Goal: Information Seeking & Learning: Learn about a topic

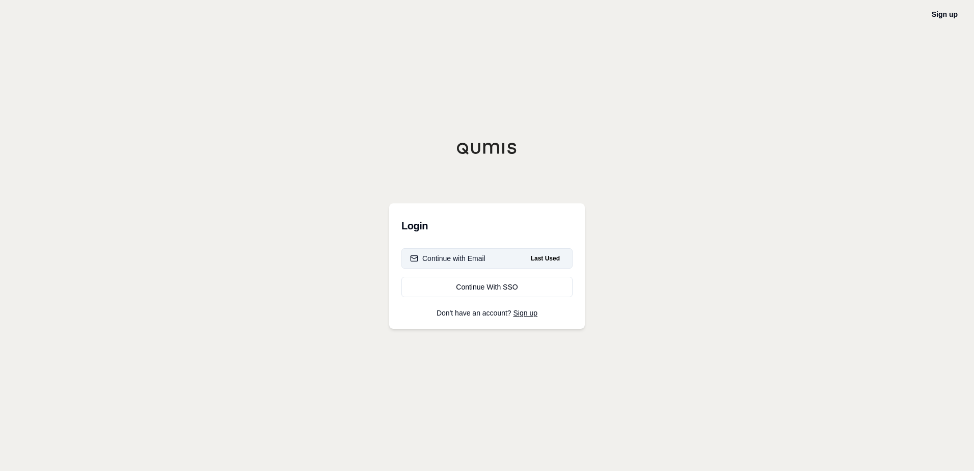
click at [459, 263] on div "Continue with Email" at bounding box center [447, 258] width 75 height 10
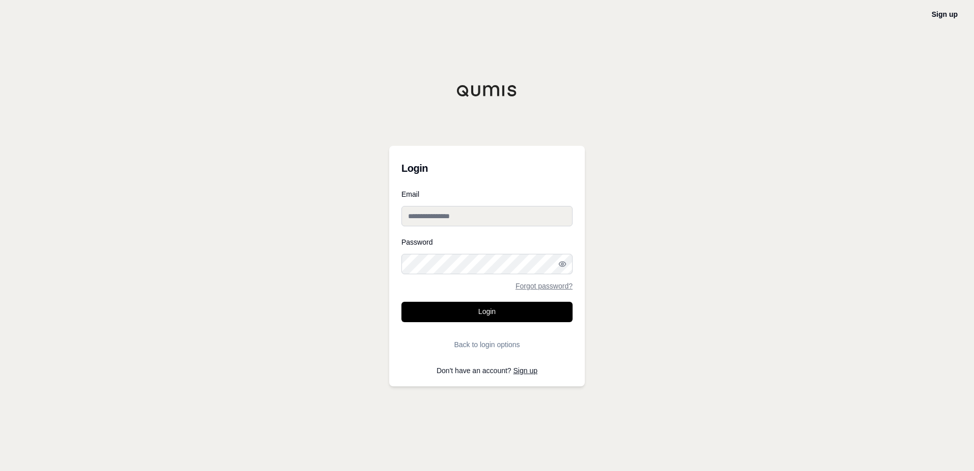
type input "**********"
click at [470, 223] on input "**********" at bounding box center [486, 216] width 171 height 20
click at [386, 198] on div "**********" at bounding box center [487, 235] width 974 height 471
drag, startPoint x: 328, startPoint y: 292, endPoint x: 360, endPoint y: 305, distance: 35.2
click at [335, 295] on div "**********" at bounding box center [487, 235] width 974 height 471
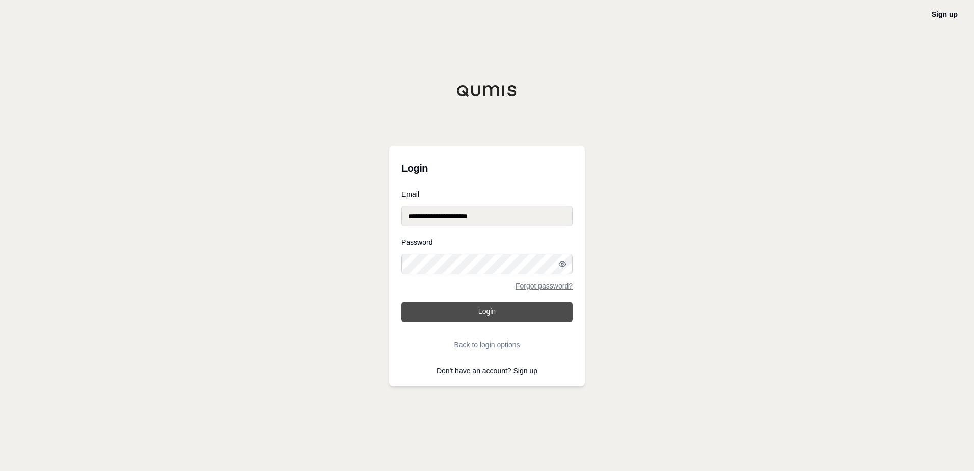
click at [459, 313] on button "Login" at bounding box center [486, 312] width 171 height 20
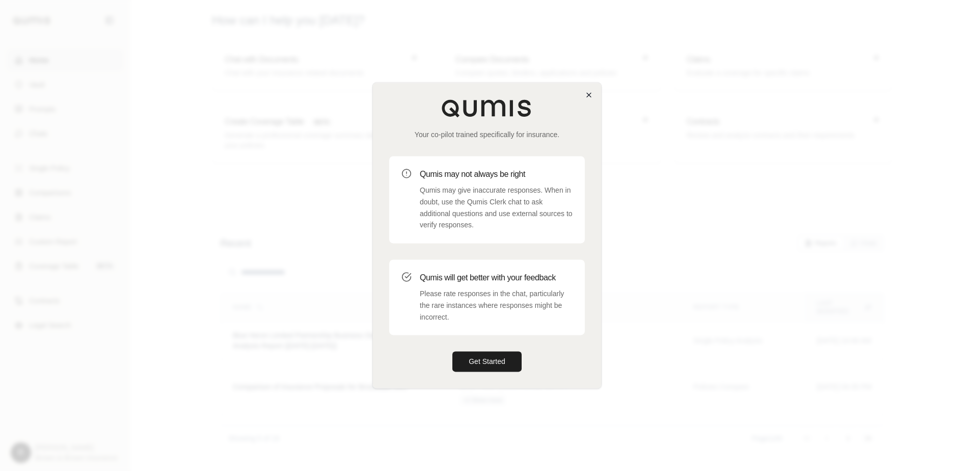
drag, startPoint x: 588, startPoint y: 85, endPoint x: 585, endPoint y: 92, distance: 7.3
click at [588, 86] on div "Your co-pilot trained specifically for insurance. Qumis may not always be right…" at bounding box center [487, 235] width 228 height 305
click at [585, 94] on icon "button" at bounding box center [589, 95] width 8 height 8
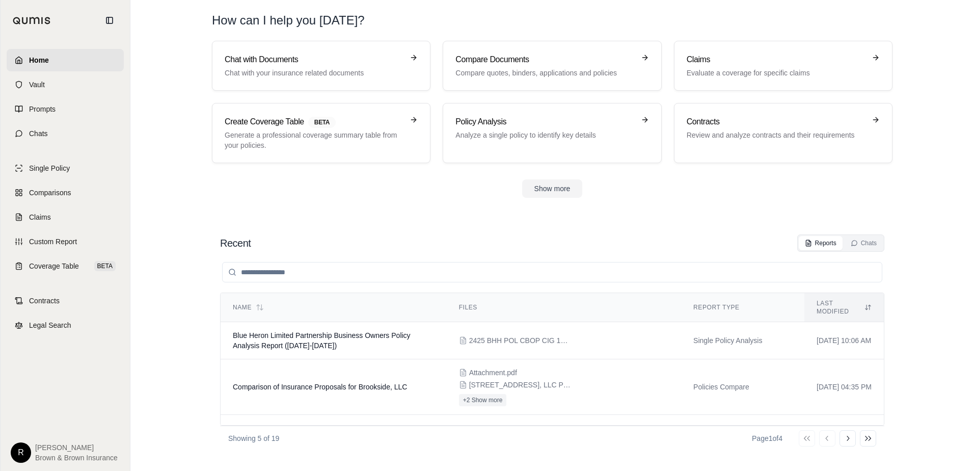
click at [249, 216] on section "Recent Reports Chats Name Files Report Type Last modified Blue Heron Limited Pa…" at bounding box center [551, 342] width 835 height 257
click at [38, 57] on span "Home" at bounding box center [39, 60] width 20 height 10
click at [509, 116] on h3 "Policy Analysis" at bounding box center [544, 122] width 179 height 12
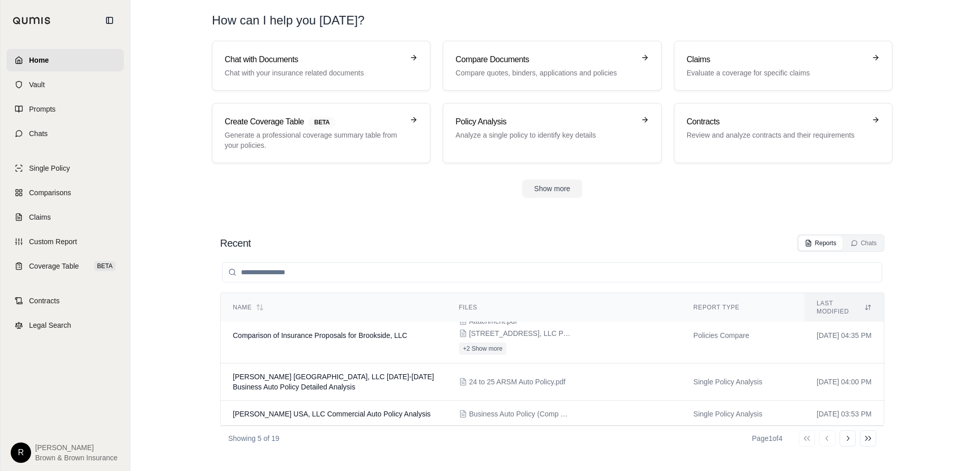
scroll to position [83, 0]
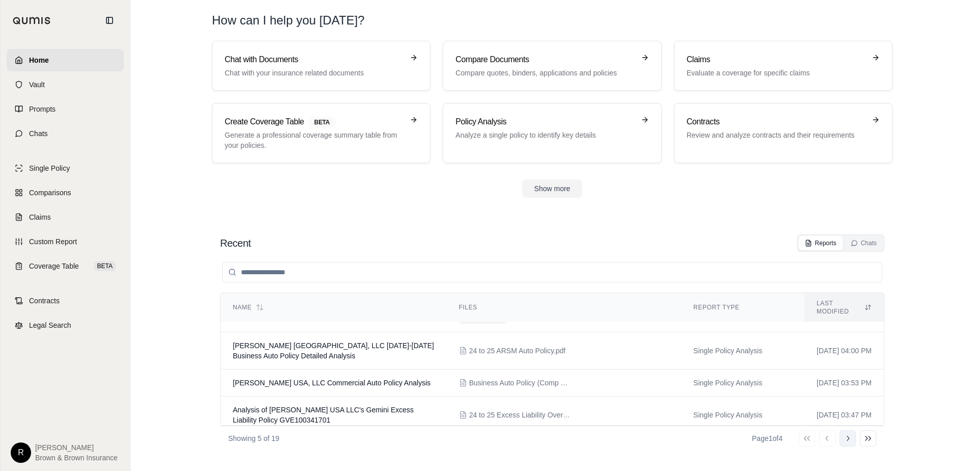
click at [849, 437] on icon at bounding box center [848, 438] width 8 height 8
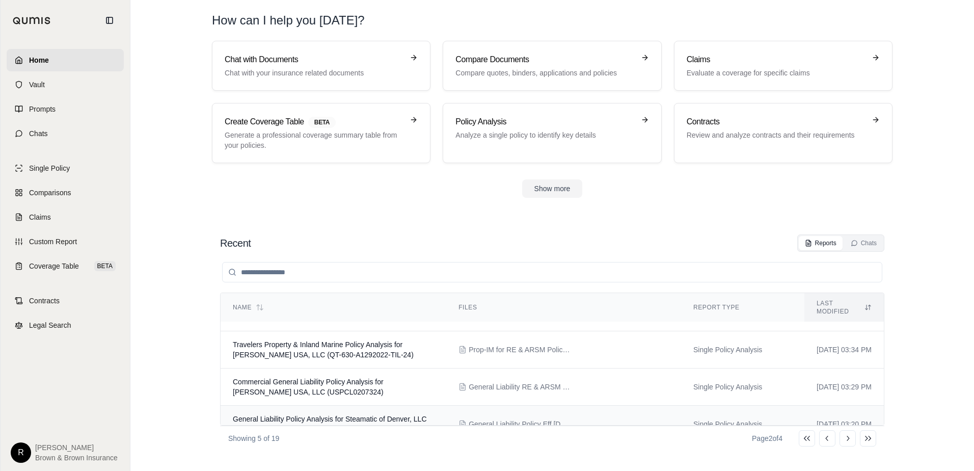
scroll to position [76, 0]
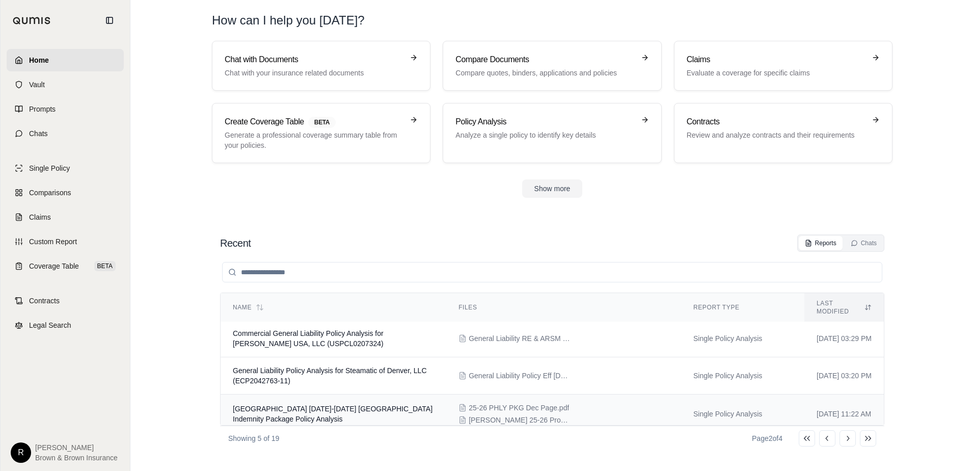
click at [393, 409] on td "[GEOGRAPHIC_DATA] [DATE]-[DATE] [GEOGRAPHIC_DATA] Indemnity Package Policy Anal…" at bounding box center [334, 413] width 226 height 39
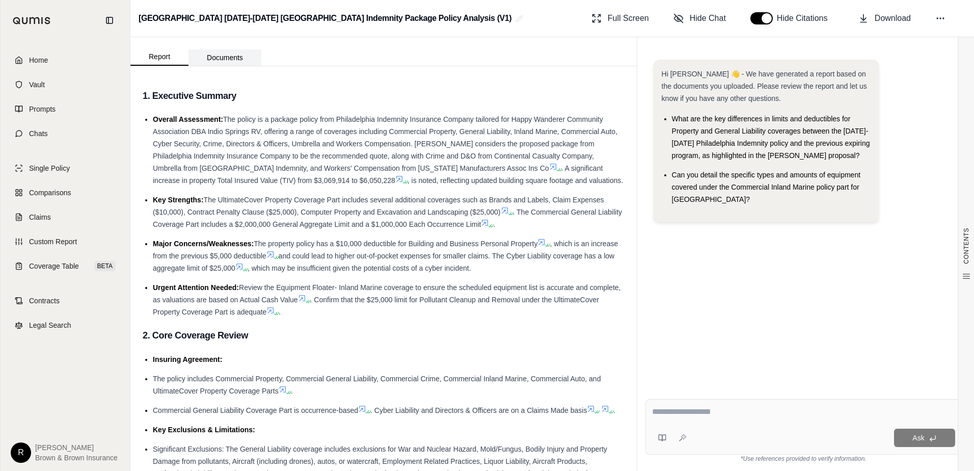
click at [223, 62] on button "Documents" at bounding box center [224, 57] width 73 height 16
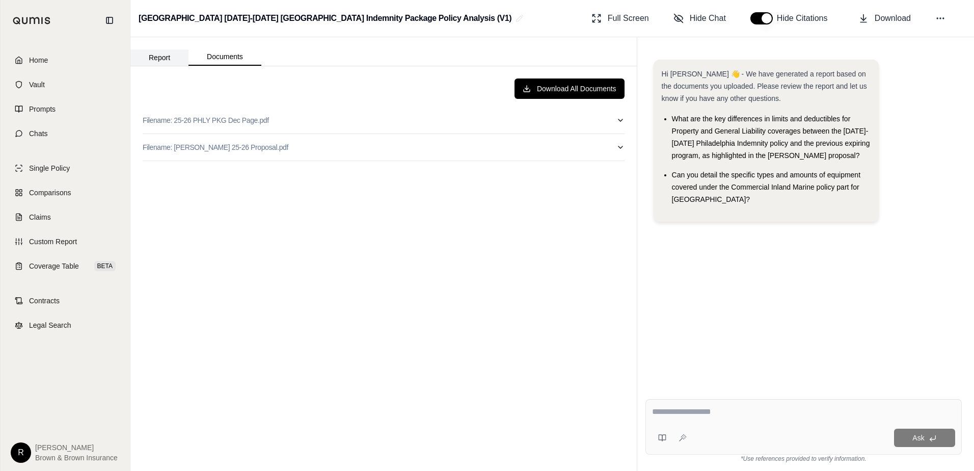
click at [179, 61] on button "Report" at bounding box center [159, 57] width 58 height 16
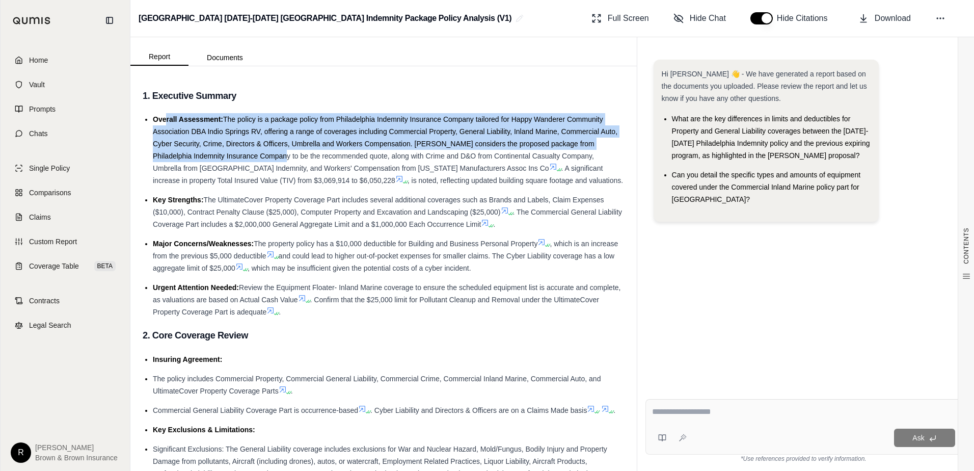
drag, startPoint x: 170, startPoint y: 118, endPoint x: 292, endPoint y: 164, distance: 130.6
click at [292, 164] on li "Overall Assessment: The policy is a package policy from Philadelphia Indemnity …" at bounding box center [389, 149] width 472 height 73
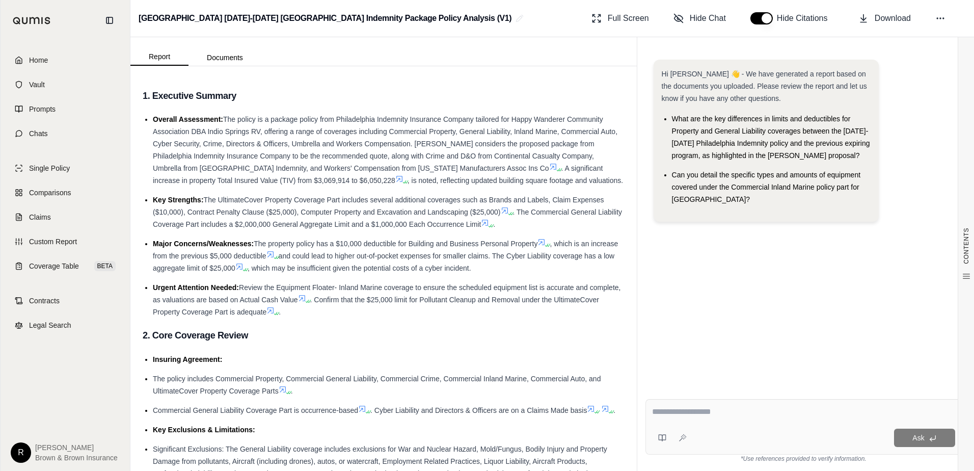
click at [339, 202] on span "The UltimateCover Property Coverage Part includes several additional coverages …" at bounding box center [378, 206] width 451 height 20
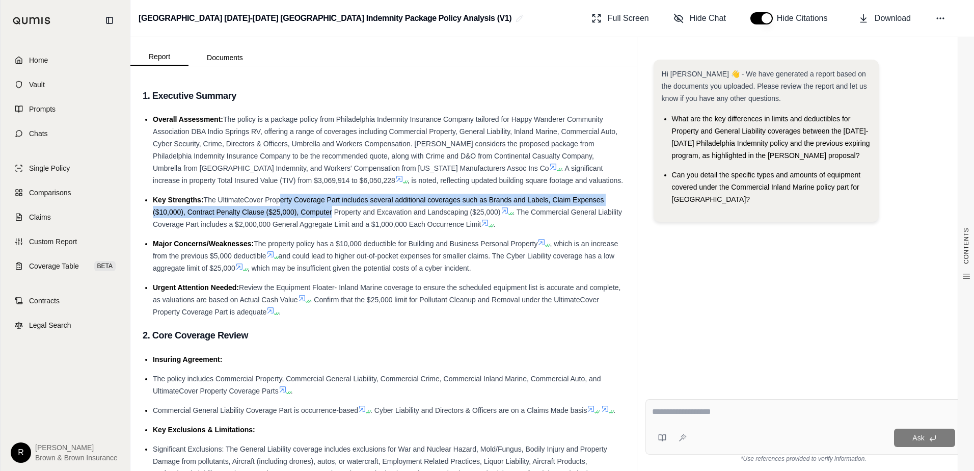
drag, startPoint x: 277, startPoint y: 195, endPoint x: 332, endPoint y: 211, distance: 57.2
click at [332, 211] on li "Key Strengths: The UltimateCover Property Coverage Part includes several additi…" at bounding box center [389, 212] width 472 height 37
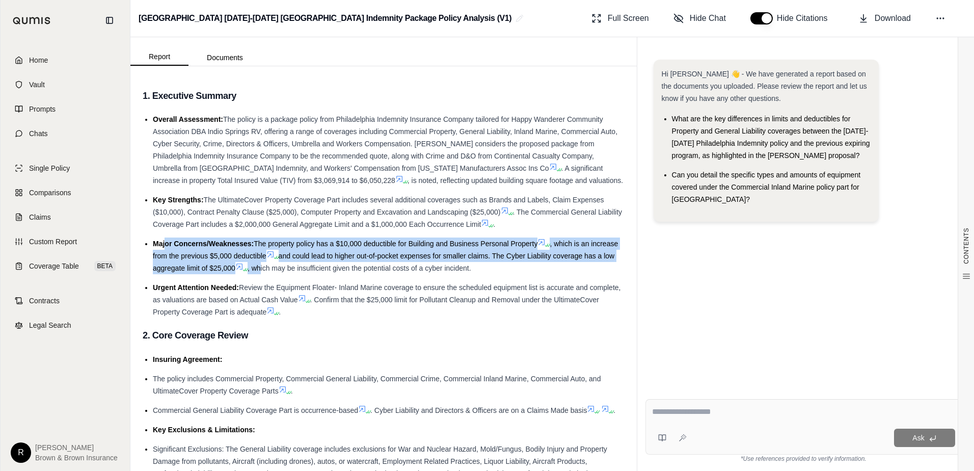
drag, startPoint x: 164, startPoint y: 247, endPoint x: 294, endPoint y: 265, distance: 131.7
click at [294, 265] on li "Major Concerns/Weaknesses: The property policy has a $10,000 deductible for Bui…" at bounding box center [389, 255] width 472 height 37
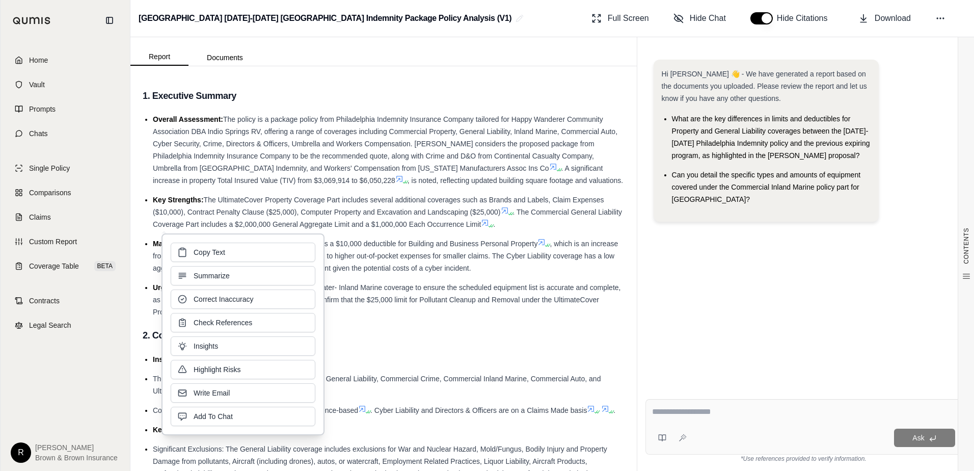
click at [151, 248] on ul "Overall Assessment: The policy is a package policy from Philadelphia Indemnity …" at bounding box center [384, 215] width 482 height 205
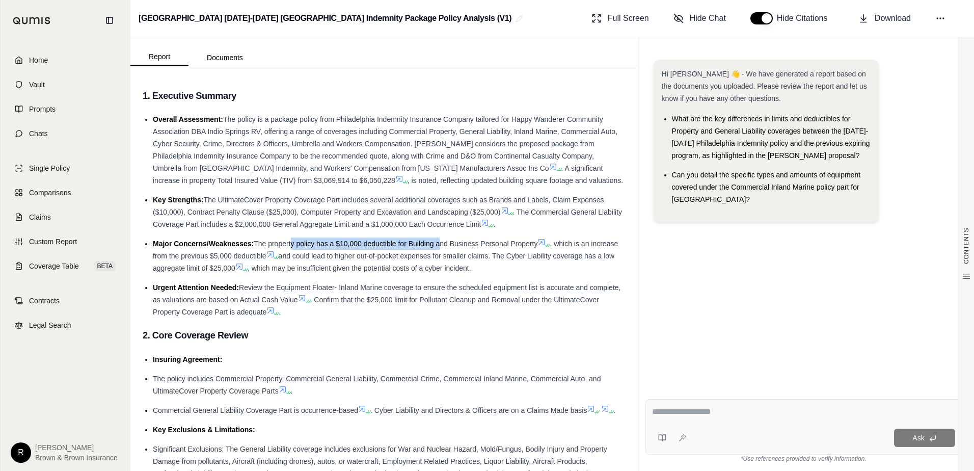
drag, startPoint x: 289, startPoint y: 242, endPoint x: 444, endPoint y: 243, distance: 154.4
click at [444, 243] on span "The property policy has a $10,000 deductible for Building and Business Personal…" at bounding box center [396, 243] width 284 height 8
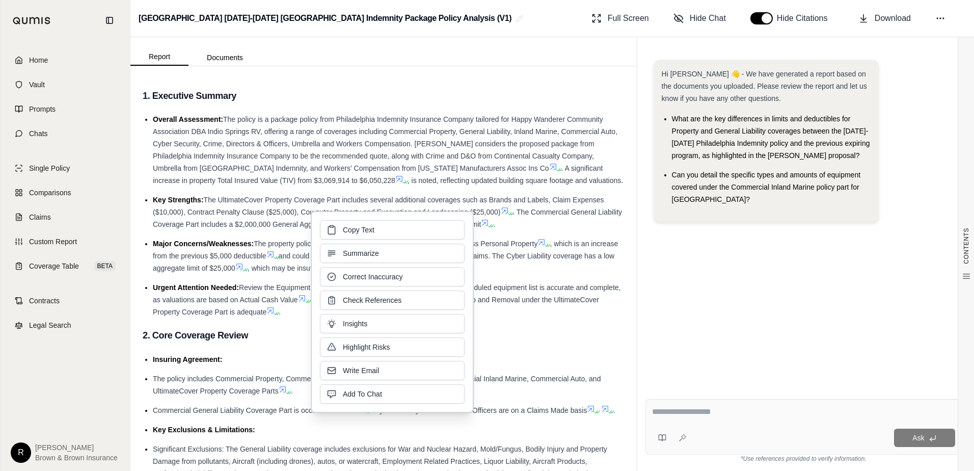
click at [219, 247] on span "Major Concerns/Weaknesses:" at bounding box center [203, 243] width 101 height 8
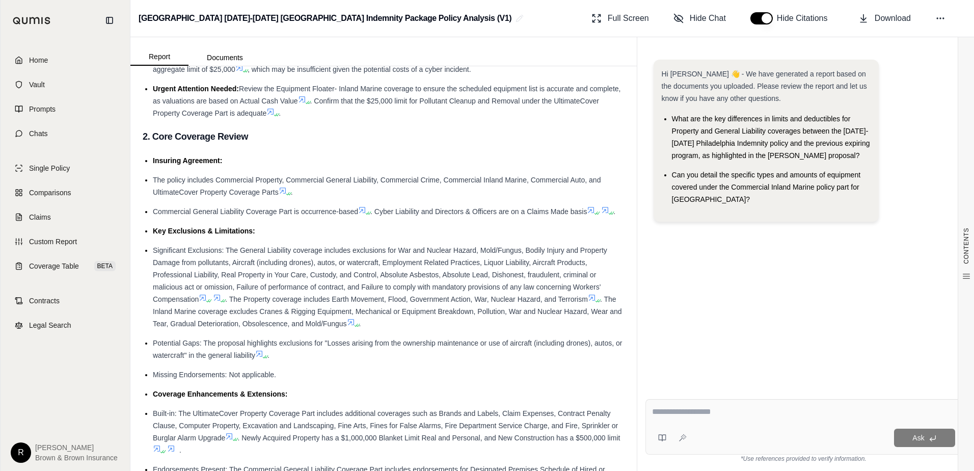
scroll to position [204, 0]
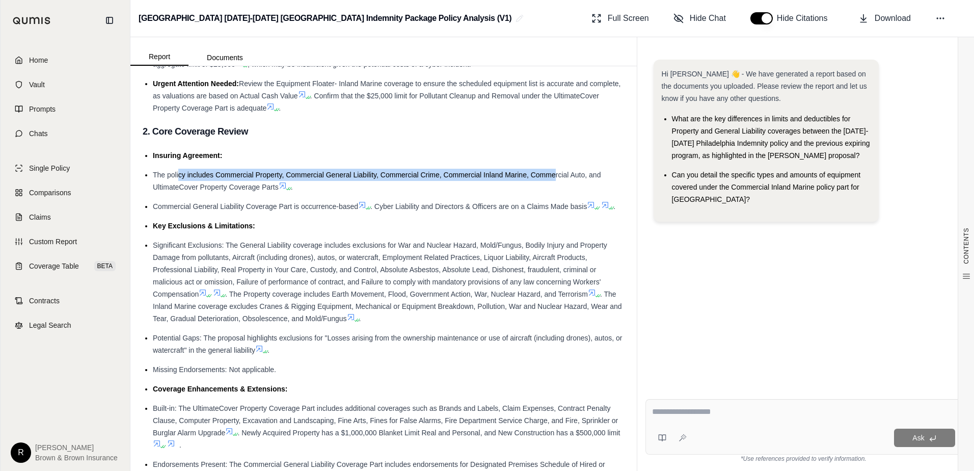
drag, startPoint x: 179, startPoint y: 176, endPoint x: 555, endPoint y: 169, distance: 375.5
click at [555, 169] on li "The policy includes Commercial Property, Commercial General Liability, Commerci…" at bounding box center [389, 181] width 472 height 24
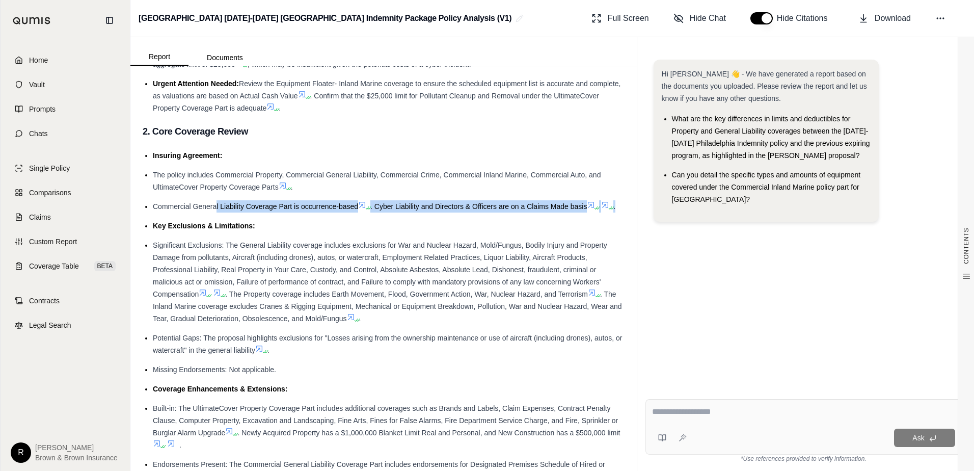
drag, startPoint x: 215, startPoint y: 209, endPoint x: 283, endPoint y: 216, distance: 68.6
click at [283, 212] on li "Commercial General Liability Coverage Part is occurrence-based . Cyber Liabilit…" at bounding box center [389, 206] width 472 height 12
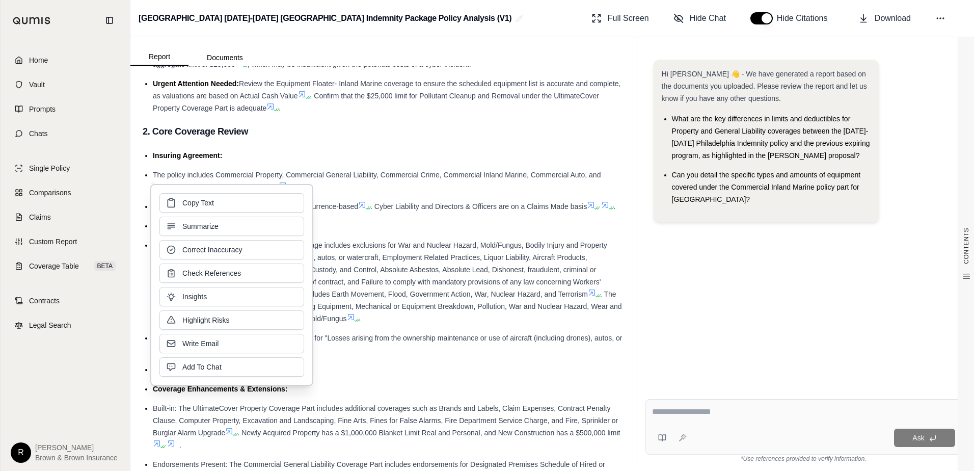
drag, startPoint x: 416, startPoint y: 277, endPoint x: 400, endPoint y: 276, distance: 15.3
click at [412, 278] on li "Significant Exclusions: The General Liability coverage includes exclusions for …" at bounding box center [389, 282] width 472 height 86
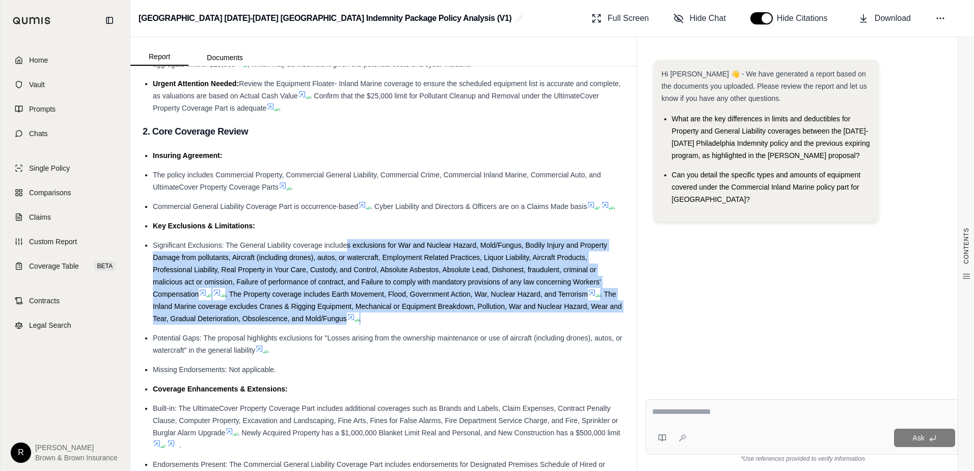
drag, startPoint x: 347, startPoint y: 256, endPoint x: 450, endPoint y: 336, distance: 129.6
click at [450, 324] on li "Significant Exclusions: The General Liability coverage includes exclusions for …" at bounding box center [389, 282] width 472 height 86
drag, startPoint x: 450, startPoint y: 335, endPoint x: 310, endPoint y: 302, distance: 143.5
click at [310, 298] on span ". The Property coverage includes Earth Movement, Flood, Government Action, War,…" at bounding box center [406, 294] width 363 height 8
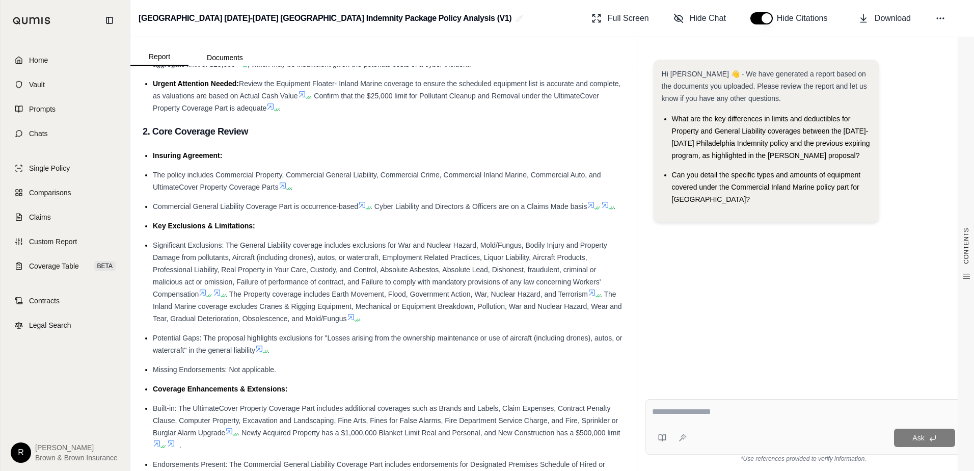
click at [278, 297] on span "Significant Exclusions: The General Liability coverage includes exclusions for …" at bounding box center [380, 269] width 454 height 57
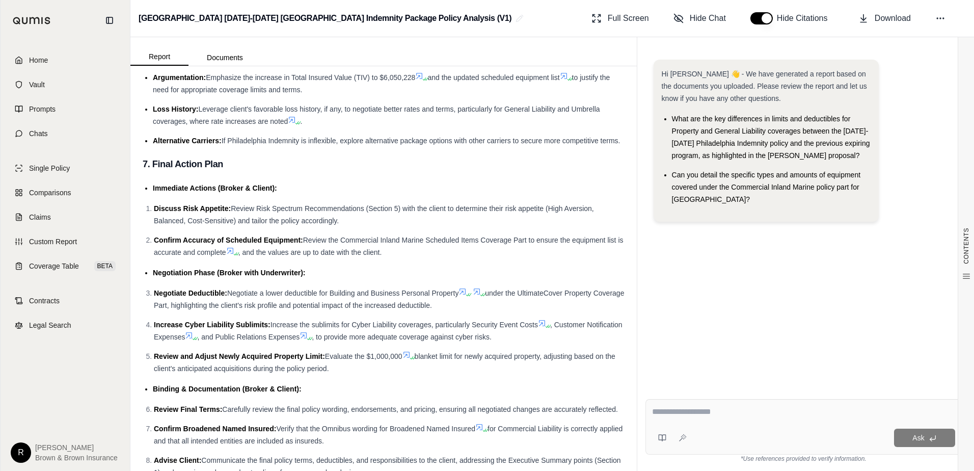
scroll to position [2694, 0]
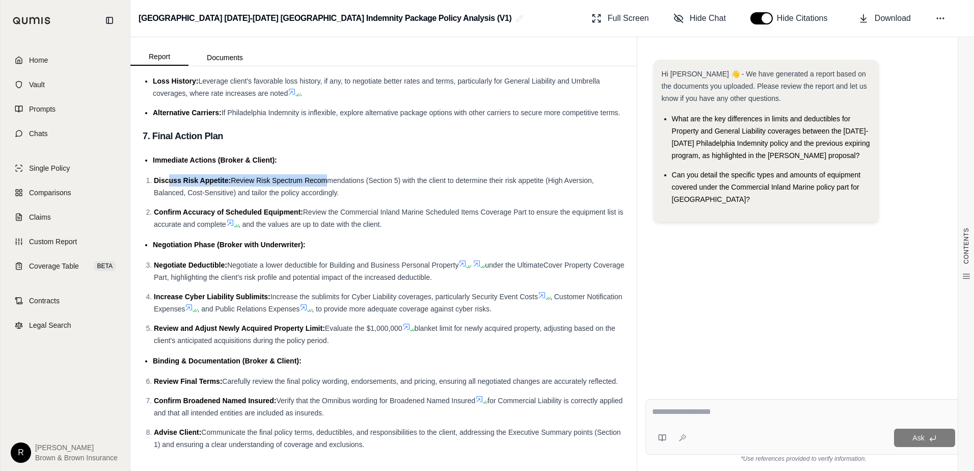
drag, startPoint x: 179, startPoint y: 168, endPoint x: 322, endPoint y: 165, distance: 142.7
click at [322, 174] on li "Discuss Risk Appetite: Review Risk Spectrum Recommendations (Section 5) with th…" at bounding box center [389, 186] width 471 height 24
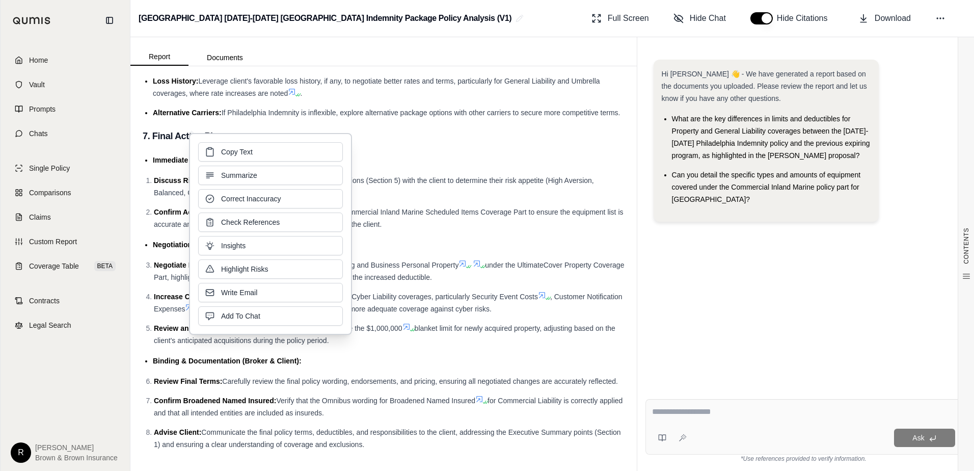
click at [179, 208] on span "Confirm Accuracy of Scheduled Equipment:" at bounding box center [228, 212] width 149 height 8
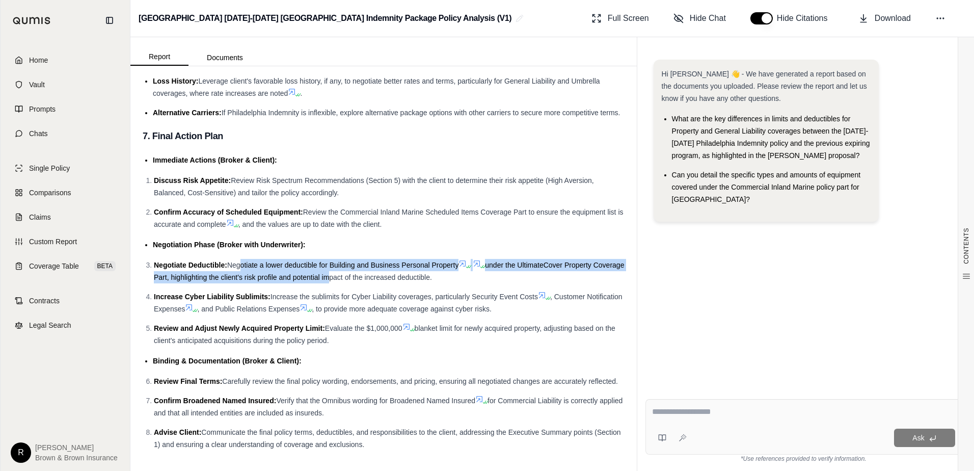
drag, startPoint x: 240, startPoint y: 255, endPoint x: 357, endPoint y: 263, distance: 117.0
click at [357, 263] on li "Negotiate Deductible: Negotiate a lower deductible for Building and Business Pe…" at bounding box center [389, 271] width 471 height 24
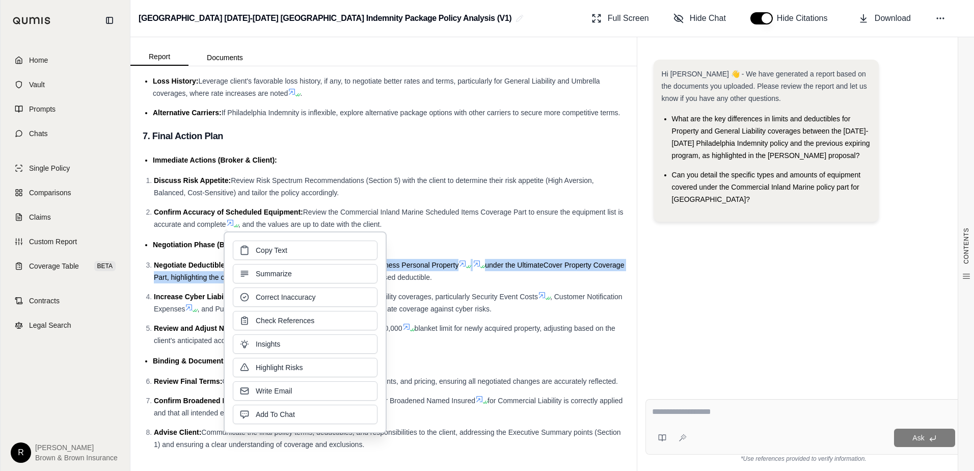
click at [202, 262] on span "under the UltimateCover Property Coverage Part, highlighting the client's risk …" at bounding box center [389, 271] width 470 height 20
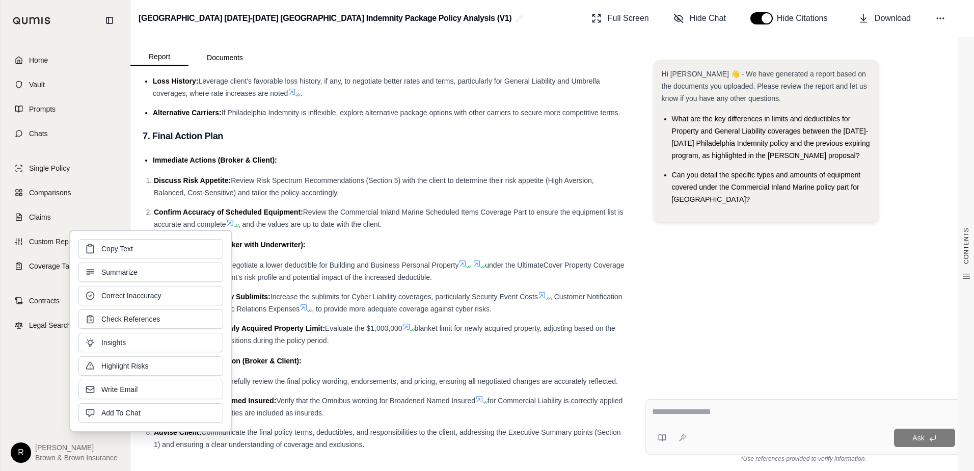
click at [381, 261] on span "Negotiate a lower deductible for Building and Business Personal Property" at bounding box center [343, 265] width 232 height 8
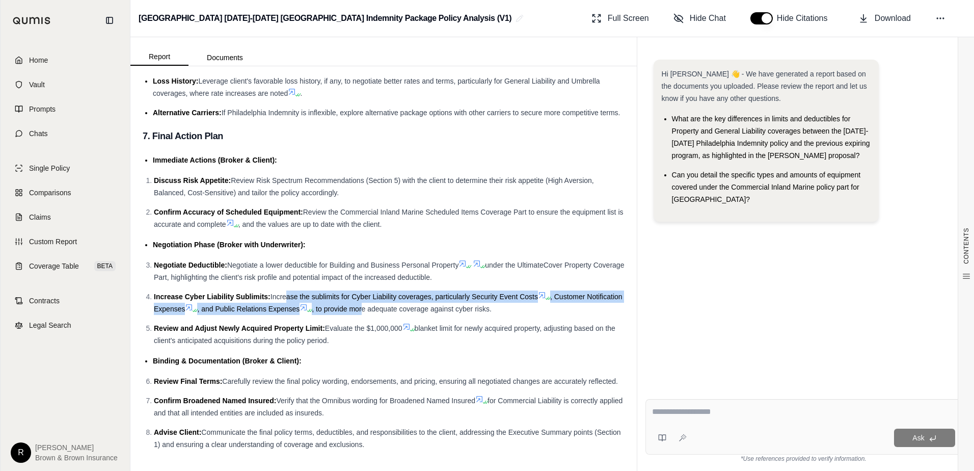
drag, startPoint x: 286, startPoint y: 281, endPoint x: 403, endPoint y: 291, distance: 118.1
click at [403, 291] on li "Increase Cyber Liability Sublimits: Increase the sublimits for Cyber Liability …" at bounding box center [389, 302] width 471 height 24
click at [497, 277] on ol "Negotiate Deductible: Negotiate a lower deductible for Building and Business Pe…" at bounding box center [384, 303] width 482 height 88
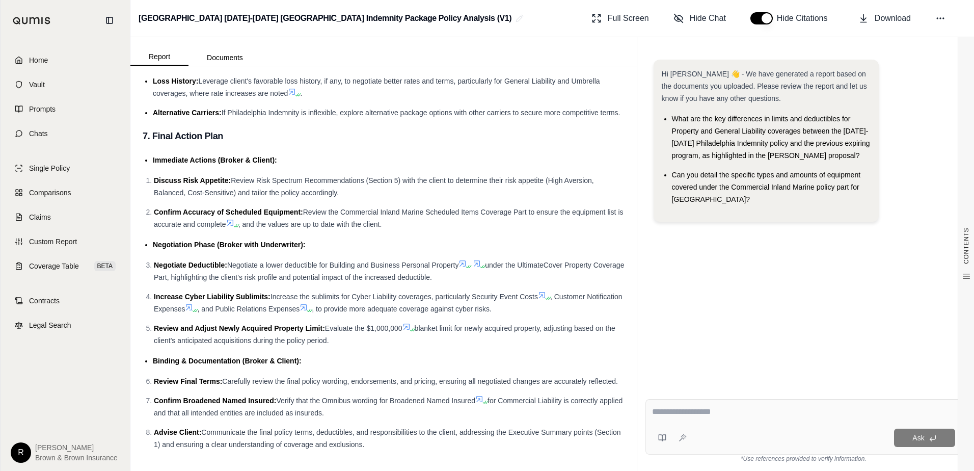
click at [273, 292] on span "Increase the sublimits for Cyber Liability coverages, particularly Security Eve…" at bounding box center [403, 296] width 267 height 8
drag, startPoint x: 184, startPoint y: 316, endPoint x: 381, endPoint y: 314, distance: 197.2
click at [381, 322] on li "Review and Adjust Newly Acquired Property Limit: Evaluate the $1,000,000 blanke…" at bounding box center [389, 334] width 471 height 24
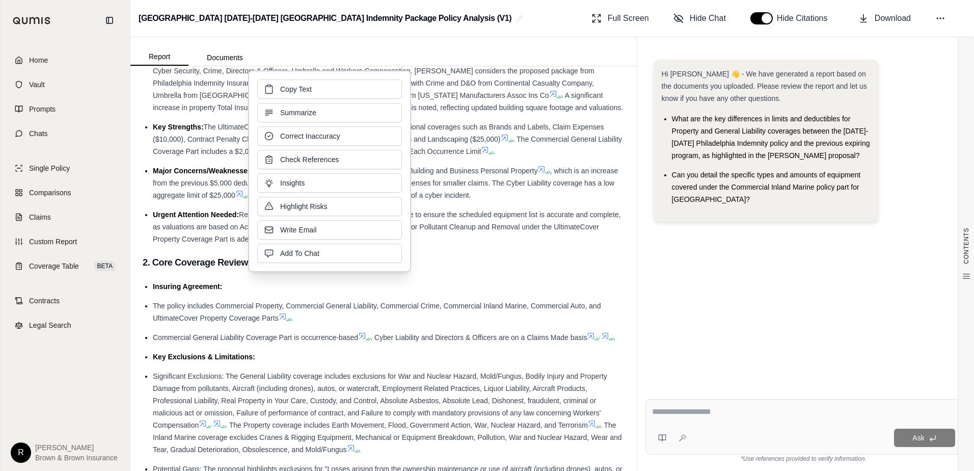
scroll to position [306, 0]
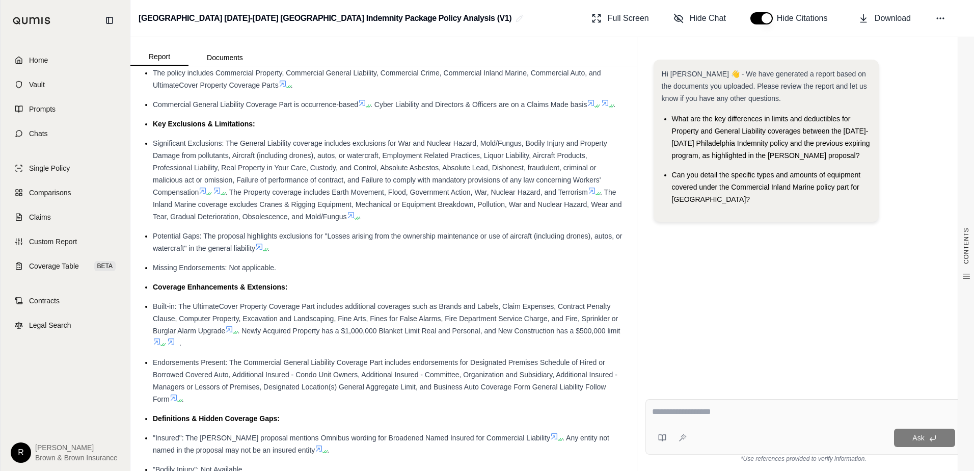
click at [164, 143] on ul "Insuring Agreement: The policy includes Commercial Property, Commercial General…" at bounding box center [384, 270] width 482 height 447
drag, startPoint x: 189, startPoint y: 134, endPoint x: 249, endPoint y: 133, distance: 59.1
click at [249, 128] on span "Key Exclusions & Limitations:" at bounding box center [204, 124] width 102 height 8
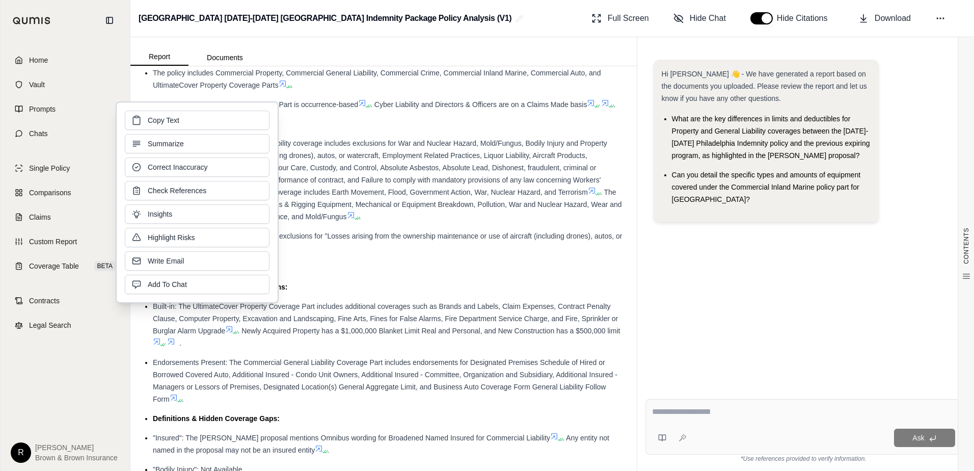
drag, startPoint x: 249, startPoint y: 133, endPoint x: 419, endPoint y: 140, distance: 170.3
click at [419, 130] on li "Key Exclusions & Limitations:" at bounding box center [389, 124] width 472 height 12
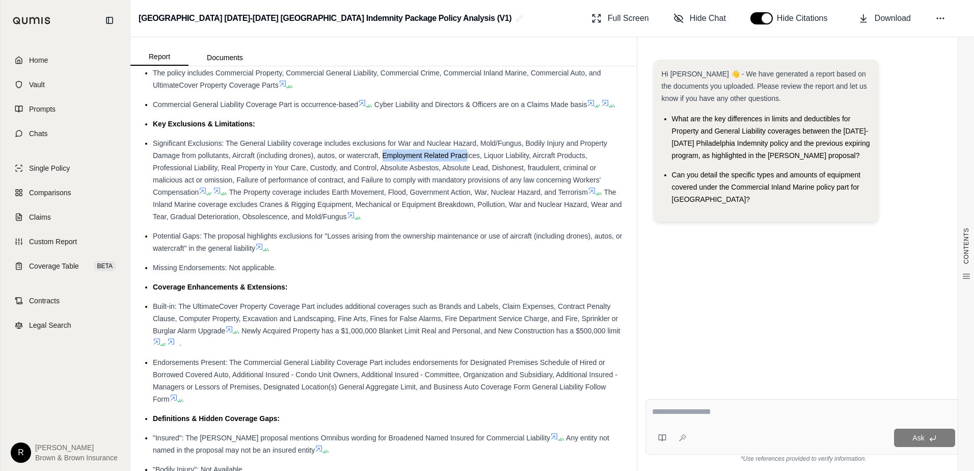
drag, startPoint x: 382, startPoint y: 168, endPoint x: 465, endPoint y: 166, distance: 83.6
click at [465, 166] on span "Significant Exclusions: The General Liability coverage includes exclusions for …" at bounding box center [380, 167] width 454 height 57
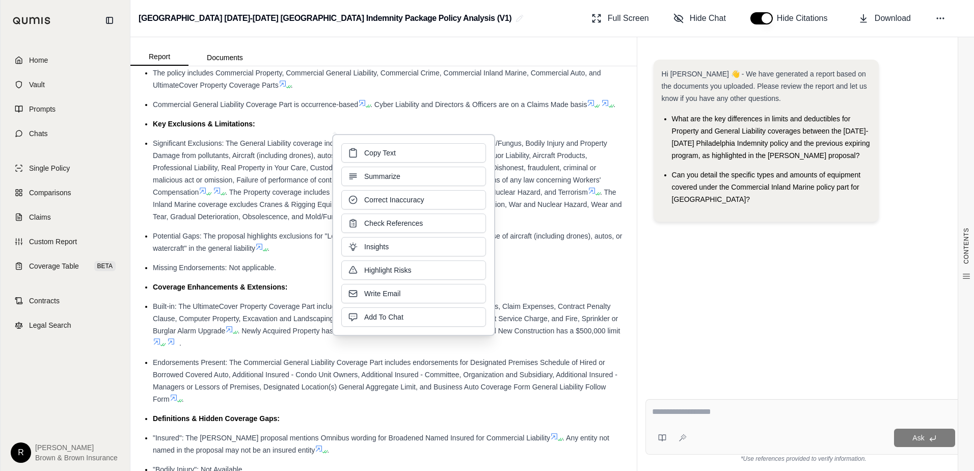
drag, startPoint x: 465, startPoint y: 166, endPoint x: 426, endPoint y: 194, distance: 47.9
click at [425, 195] on button "Correct Inaccuracy" at bounding box center [413, 199] width 145 height 19
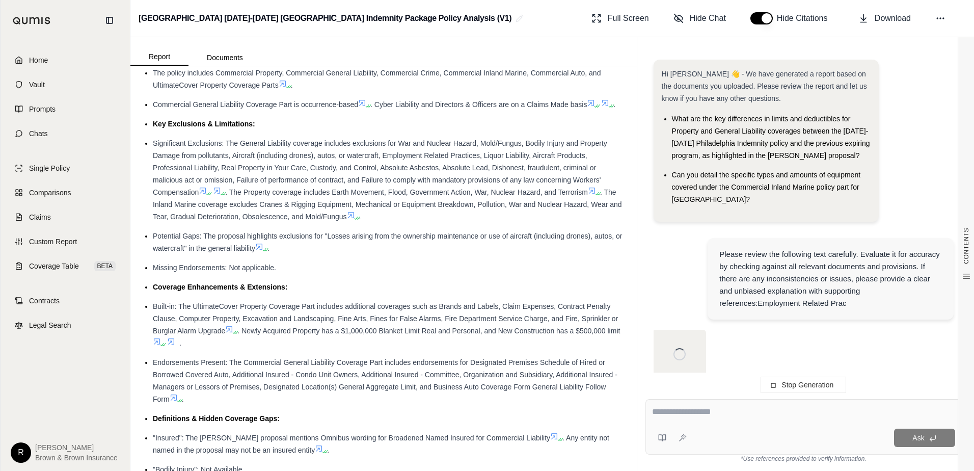
scroll to position [0, 0]
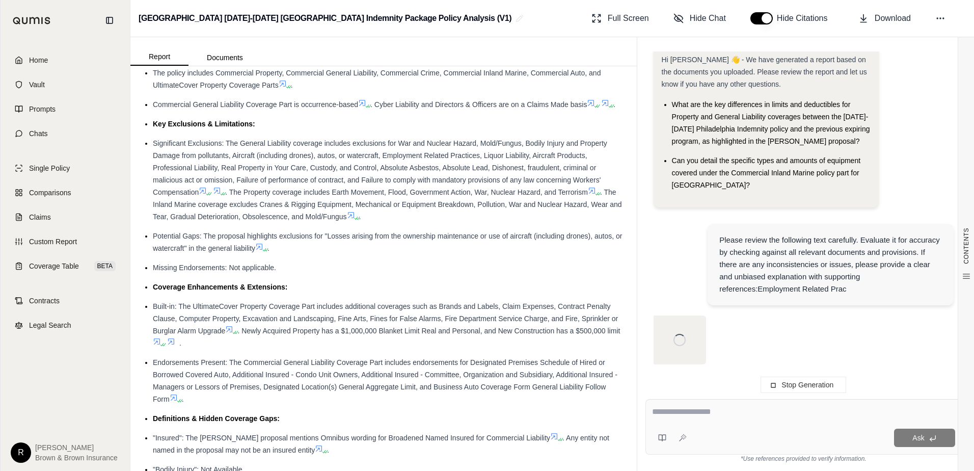
drag, startPoint x: 313, startPoint y: 188, endPoint x: 318, endPoint y: 186, distance: 5.3
click at [318, 186] on li "Significant Exclusions: The General Liability coverage includes exclusions for …" at bounding box center [389, 180] width 472 height 86
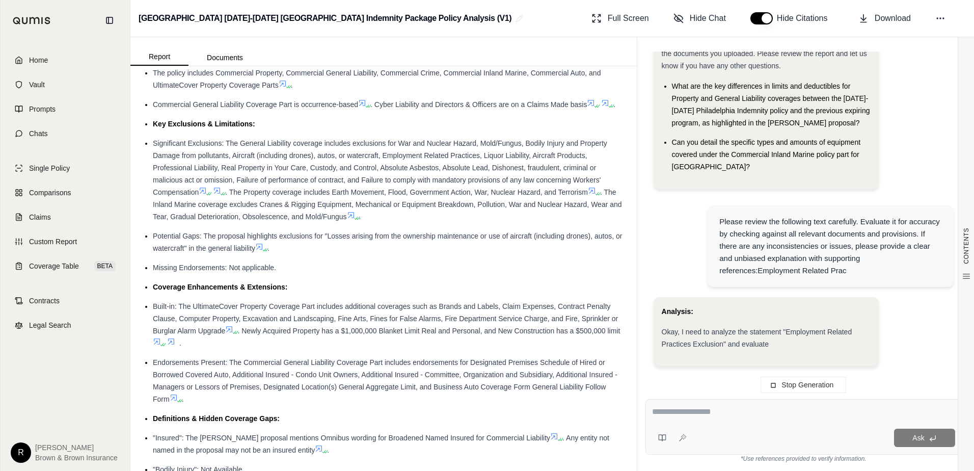
click at [496, 187] on span "Significant Exclusions: The General Liability coverage includes exclusions for …" at bounding box center [380, 167] width 454 height 57
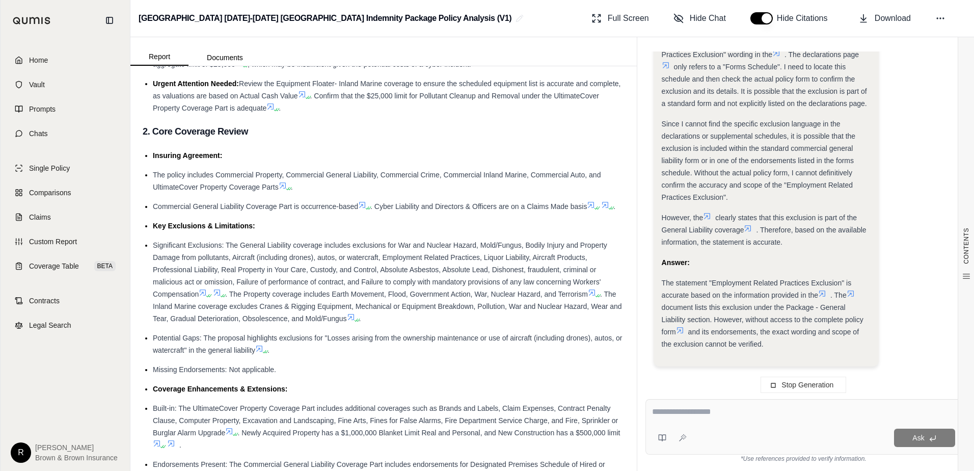
scroll to position [697, 0]
drag, startPoint x: 302, startPoint y: 262, endPoint x: 416, endPoint y: 290, distance: 116.9
click at [416, 290] on li "Significant Exclusions: The General Liability coverage includes exclusions for …" at bounding box center [389, 282] width 472 height 86
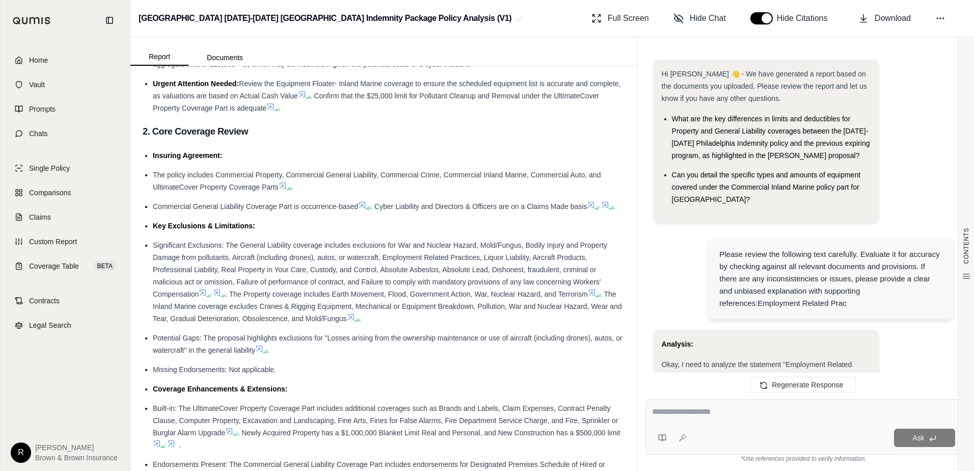
scroll to position [725, 0]
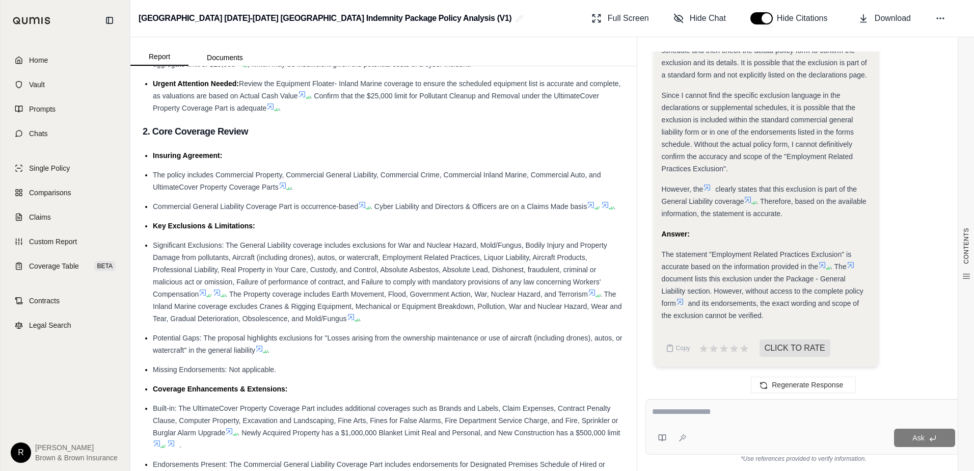
click at [219, 296] on icon at bounding box center [217, 292] width 8 height 8
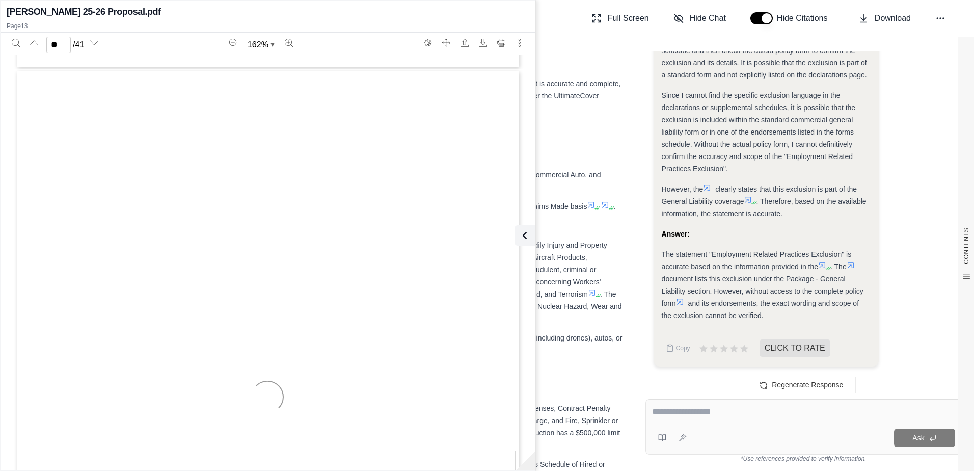
scroll to position [7856, 0]
type input "**"
